Goal: Check status: Check status

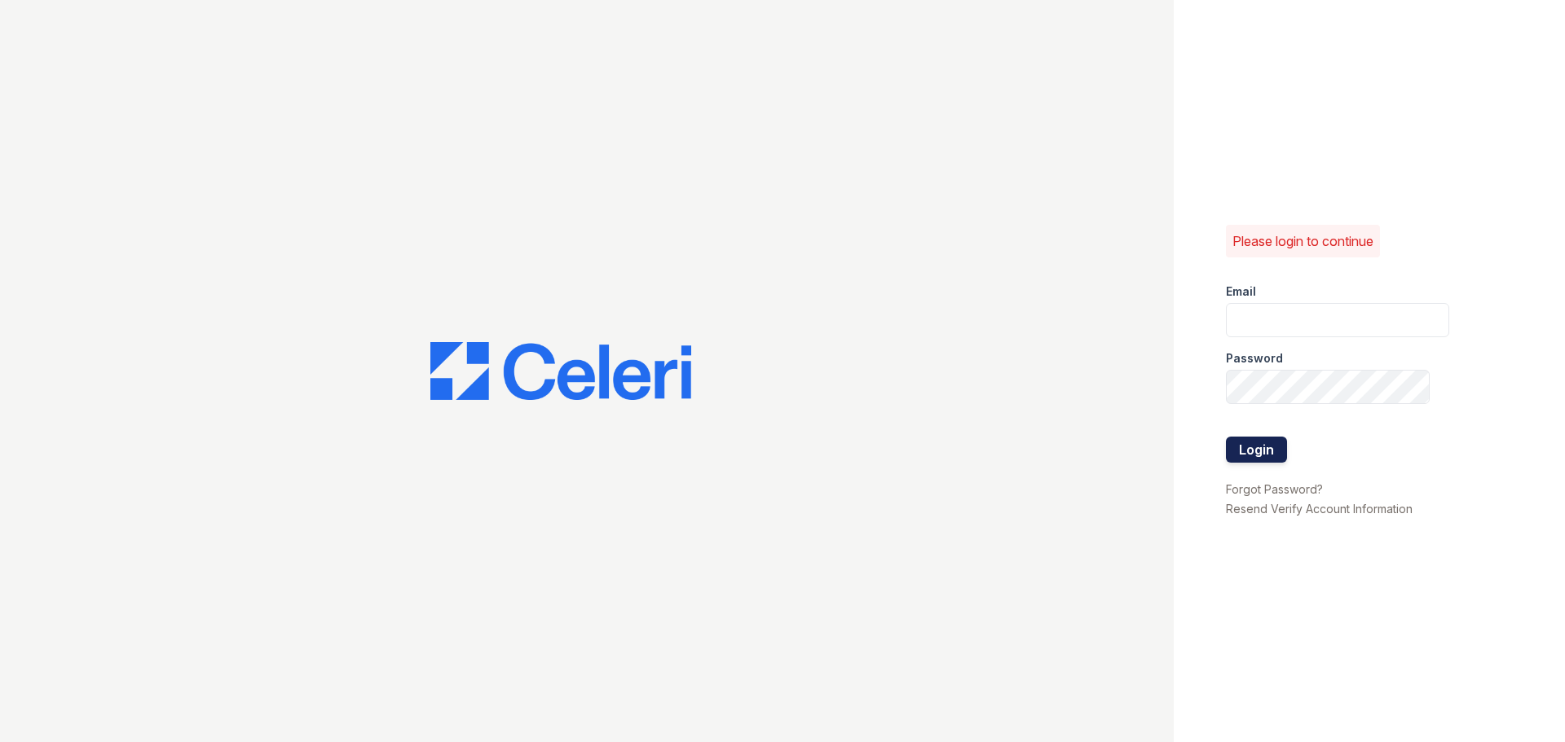
type input "washington3@cafmanagement.com"
click at [1246, 448] on button "Login" at bounding box center [1256, 450] width 61 height 26
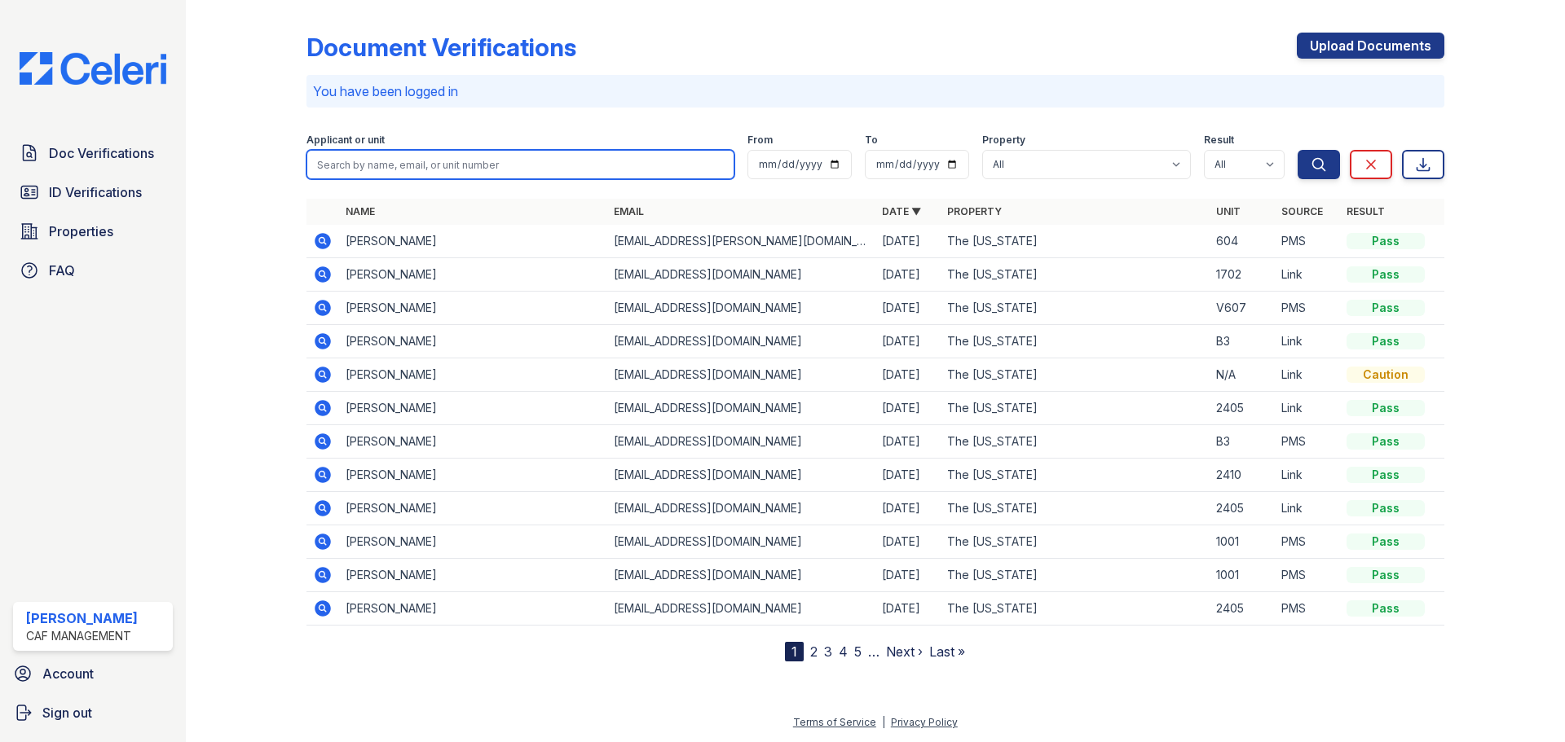
click at [387, 168] on input "search" at bounding box center [520, 164] width 428 height 29
type input "n"
type input "[PERSON_NAME]"
click at [1297, 150] on button "Search" at bounding box center [1318, 164] width 42 height 29
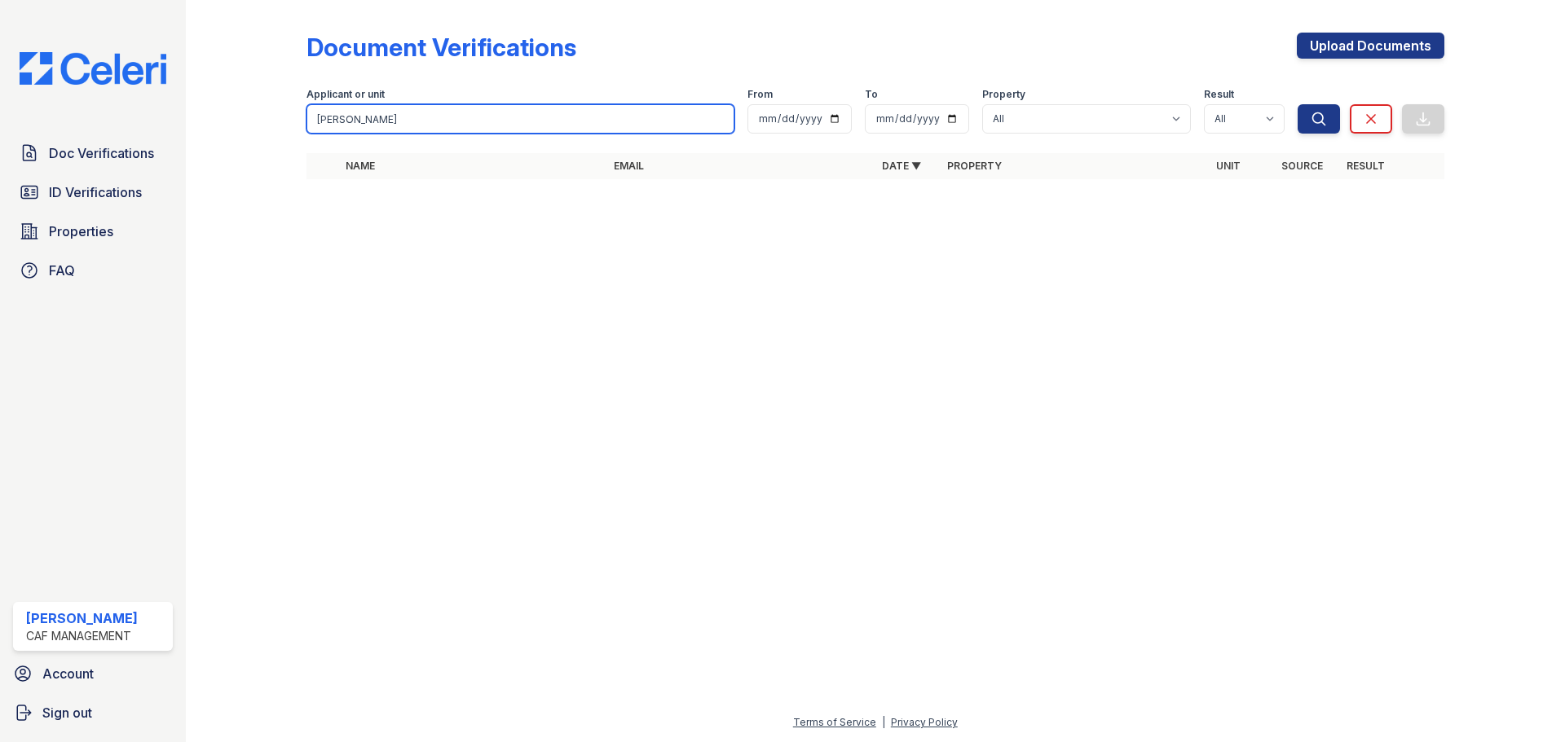
click at [351, 111] on input "[PERSON_NAME]" at bounding box center [520, 118] width 428 height 29
type input "[PERSON_NAME]"
click at [1297, 104] on button "Search" at bounding box center [1318, 118] width 42 height 29
click at [364, 120] on input "[PERSON_NAME]" at bounding box center [520, 118] width 428 height 29
click at [1297, 104] on button "Search" at bounding box center [1318, 118] width 42 height 29
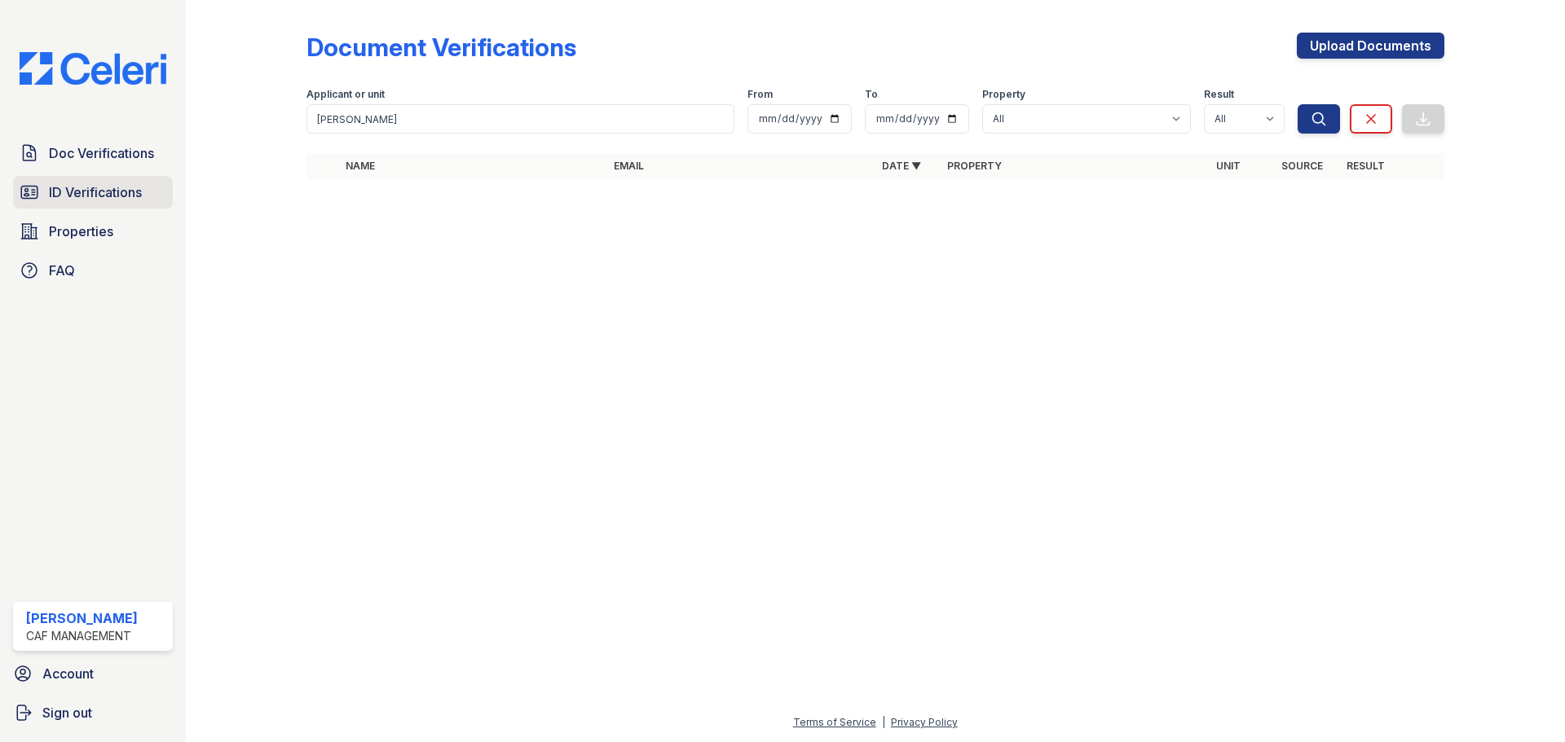
click at [139, 191] on span "ID Verifications" at bounding box center [95, 193] width 93 height 20
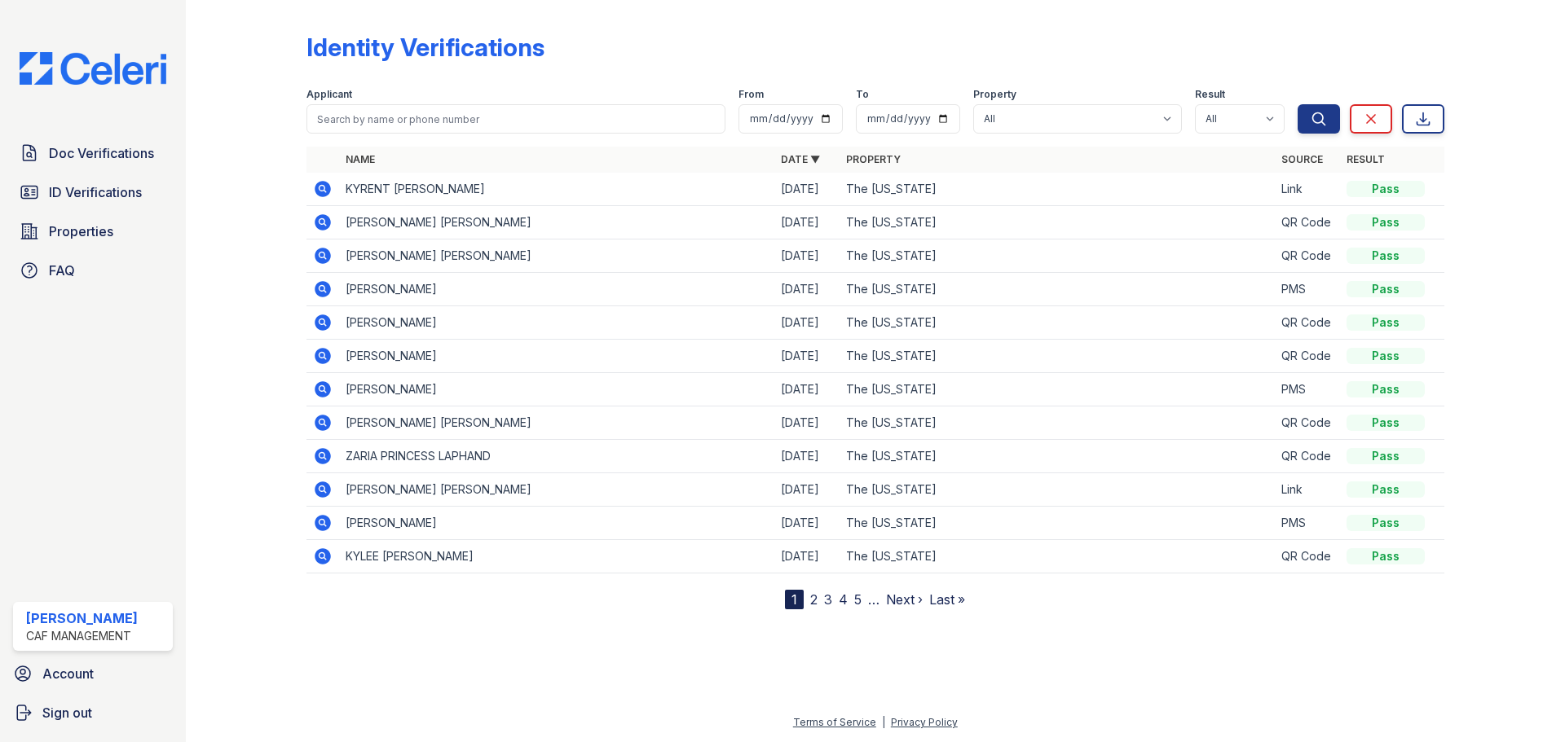
click at [324, 184] on icon at bounding box center [323, 189] width 16 height 16
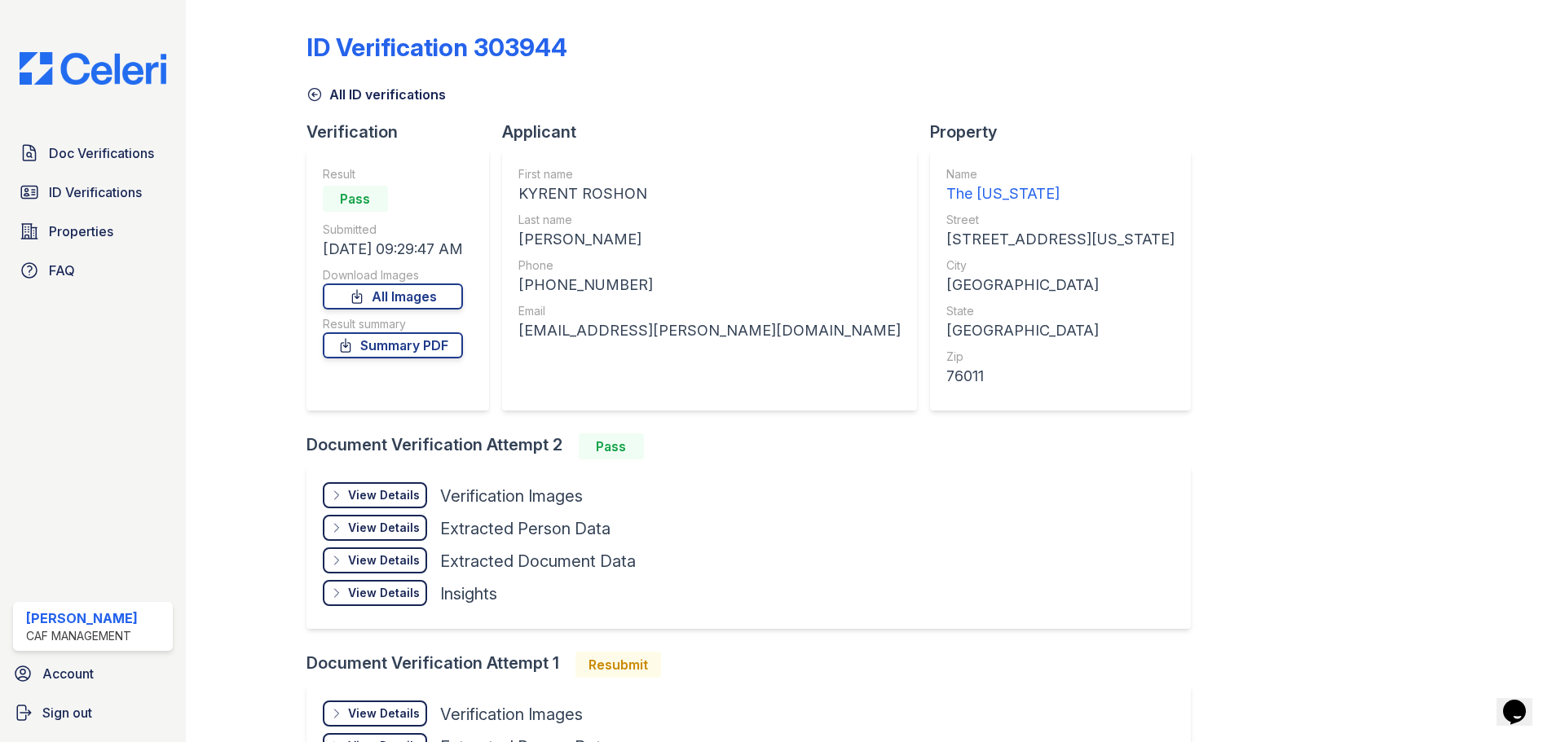
click at [386, 504] on div "View Details Details" at bounding box center [375, 495] width 104 height 26
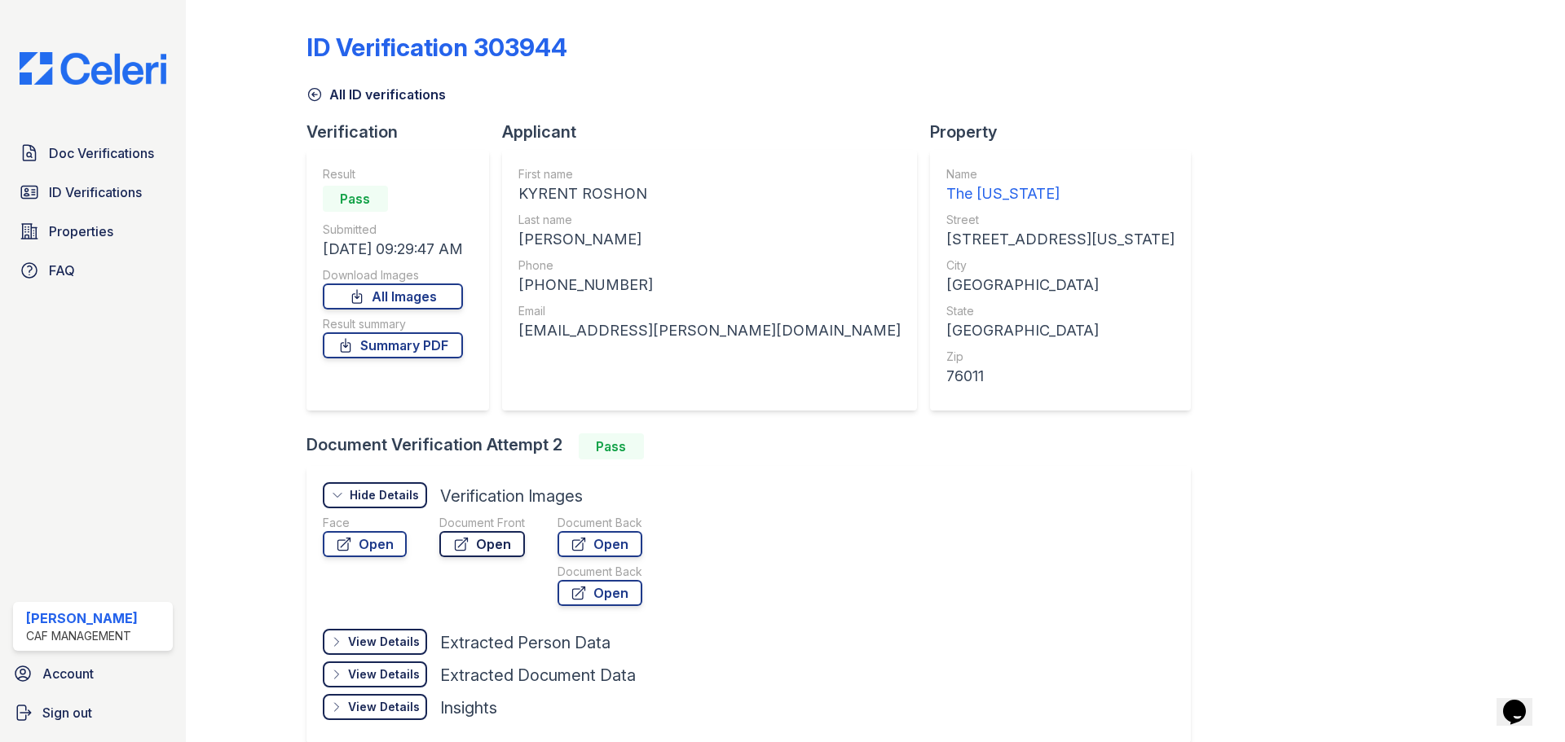
click at [470, 541] on link "Open" at bounding box center [482, 544] width 86 height 26
click at [407, 353] on link "Summary PDF" at bounding box center [393, 345] width 140 height 26
click at [109, 155] on span "Doc Verifications" at bounding box center [101, 153] width 105 height 20
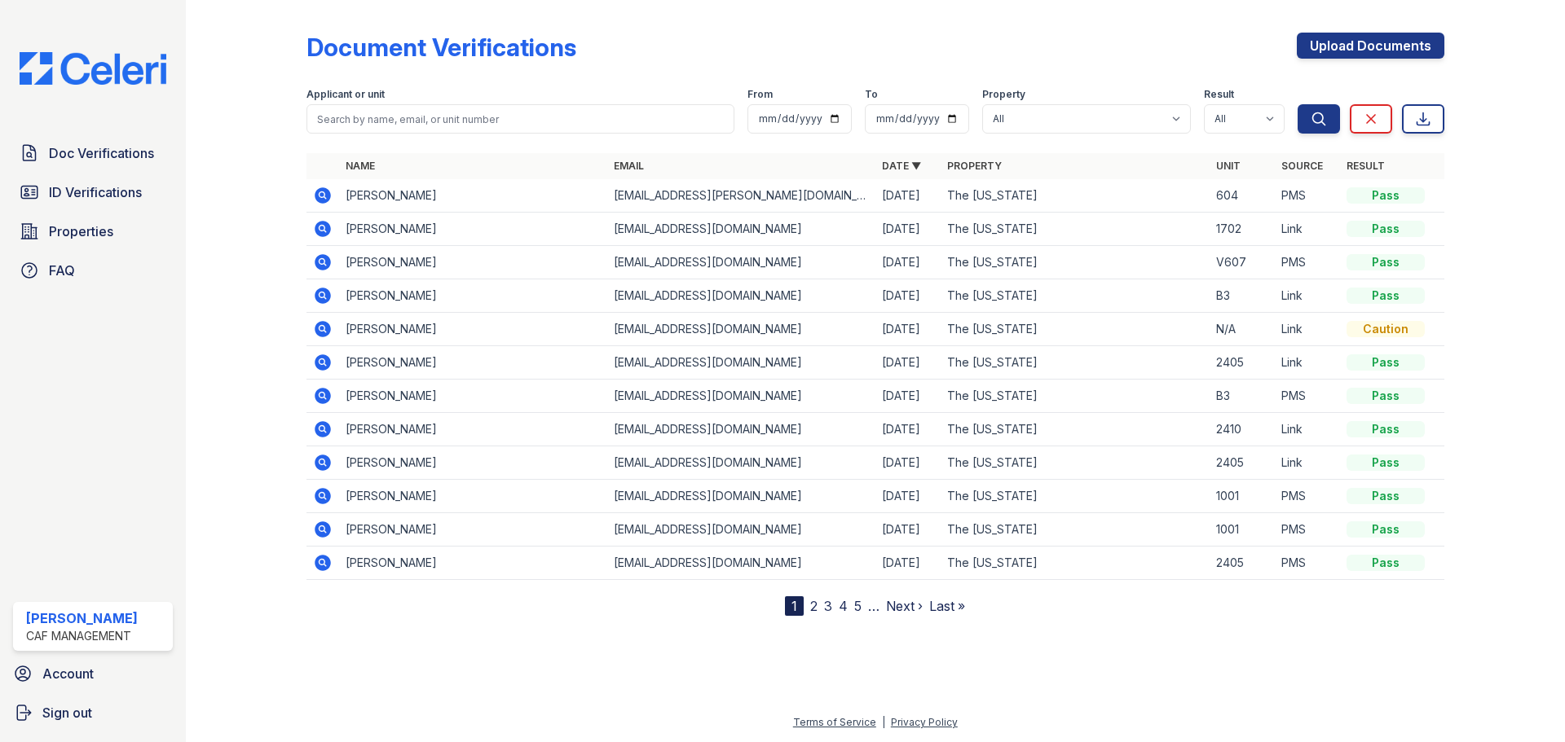
click at [324, 192] on icon at bounding box center [323, 195] width 16 height 16
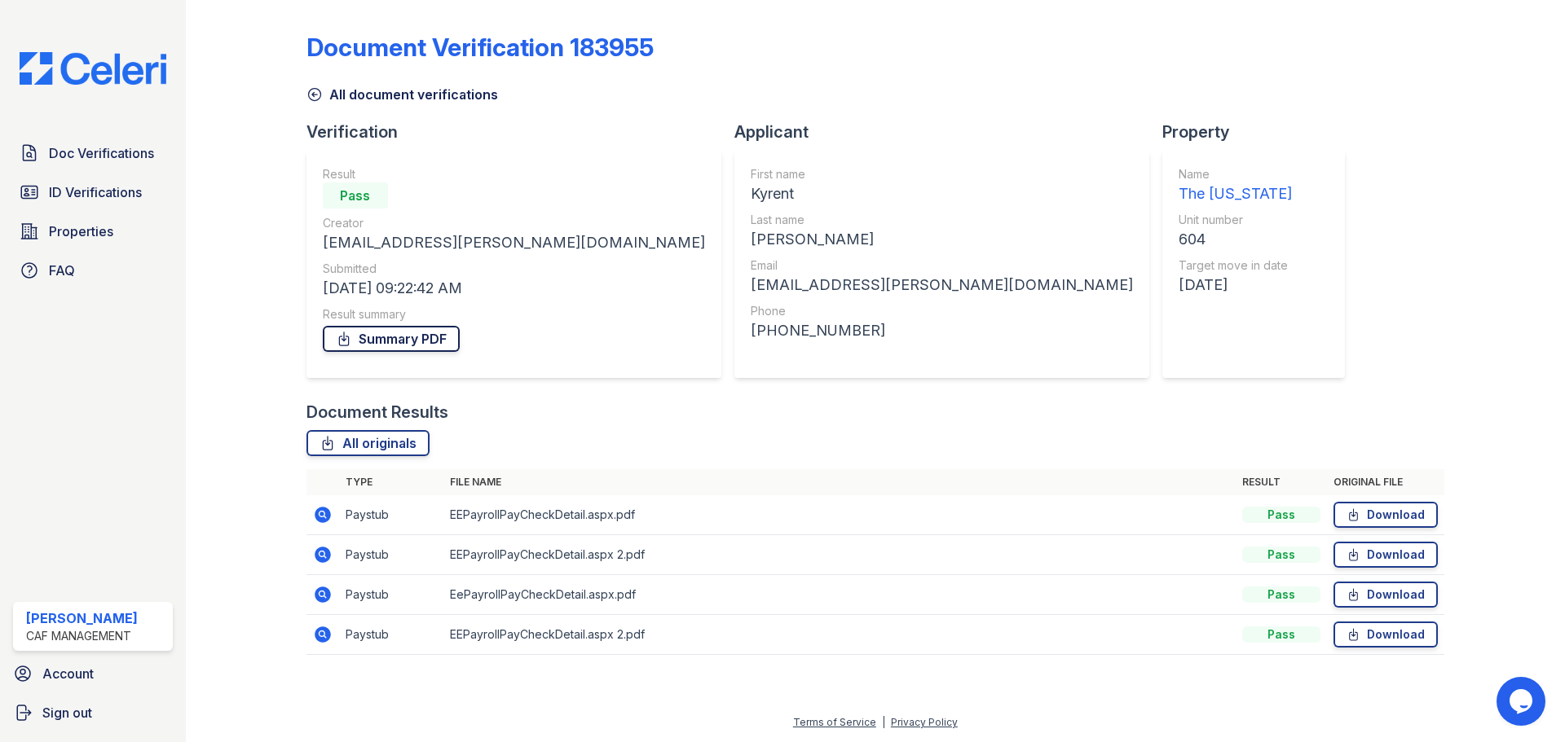
click at [427, 343] on link "Summary PDF" at bounding box center [391, 339] width 137 height 26
